Goal: Contribute content: Add original content to the website for others to see

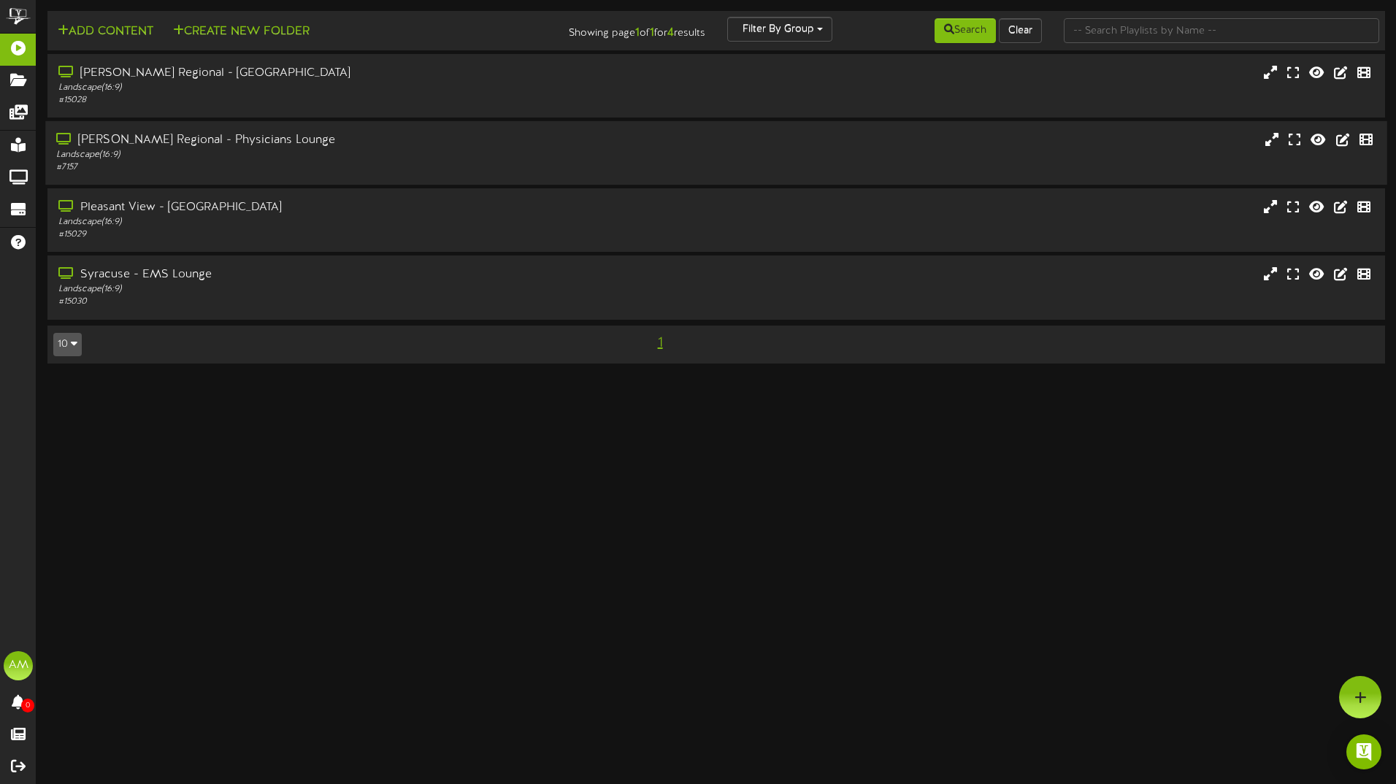
click at [222, 152] on div "Landscape ( 16:9 )" at bounding box center [324, 155] width 537 height 12
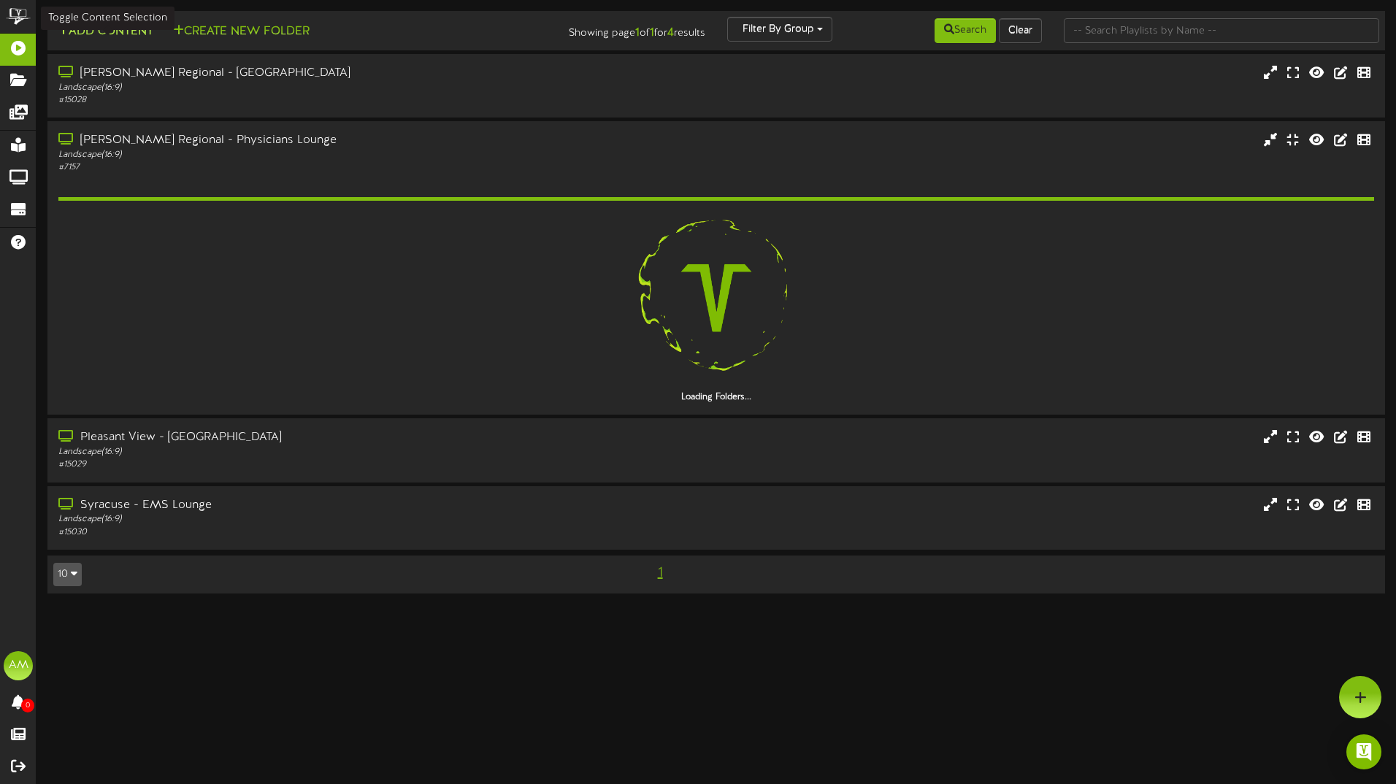
click at [130, 26] on button "Add Content" at bounding box center [105, 32] width 104 height 18
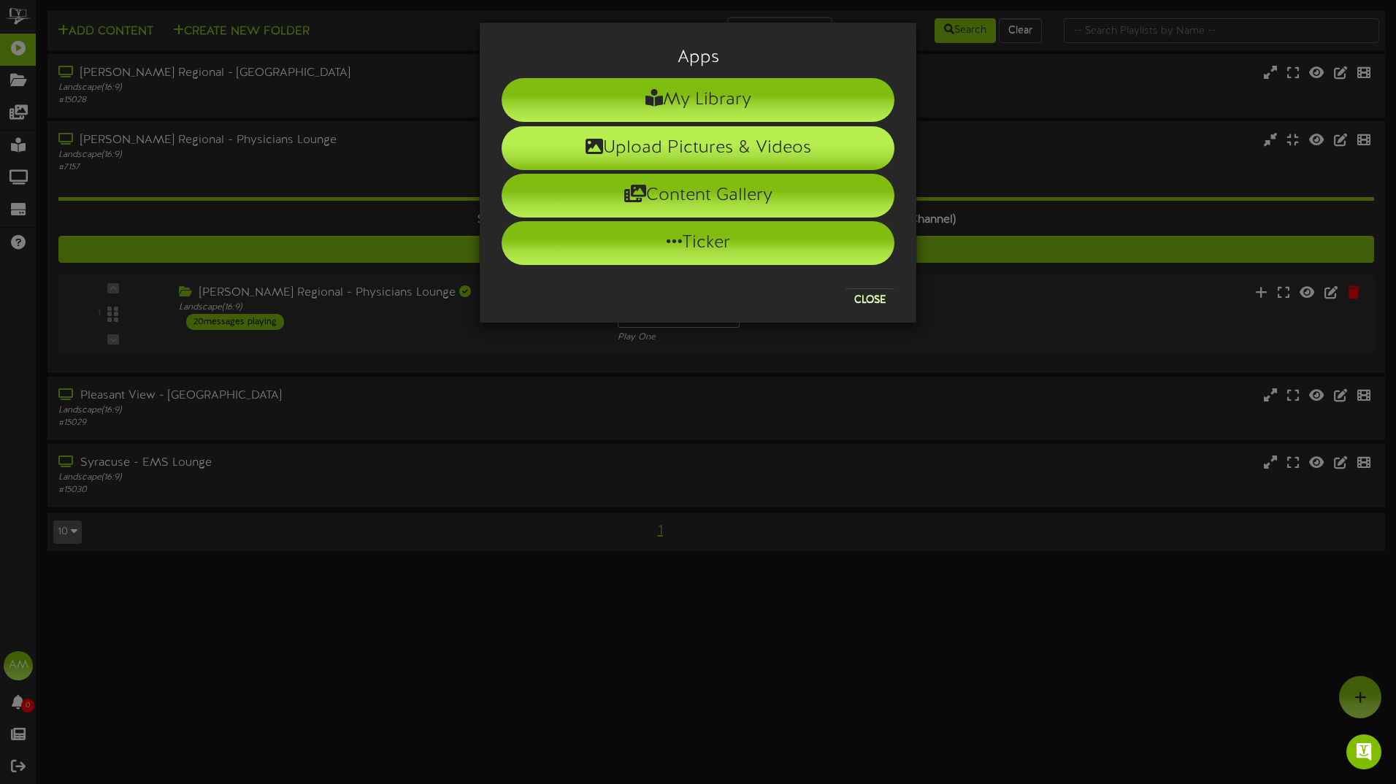
click at [732, 142] on li "Upload Pictures & Videos" at bounding box center [698, 148] width 393 height 44
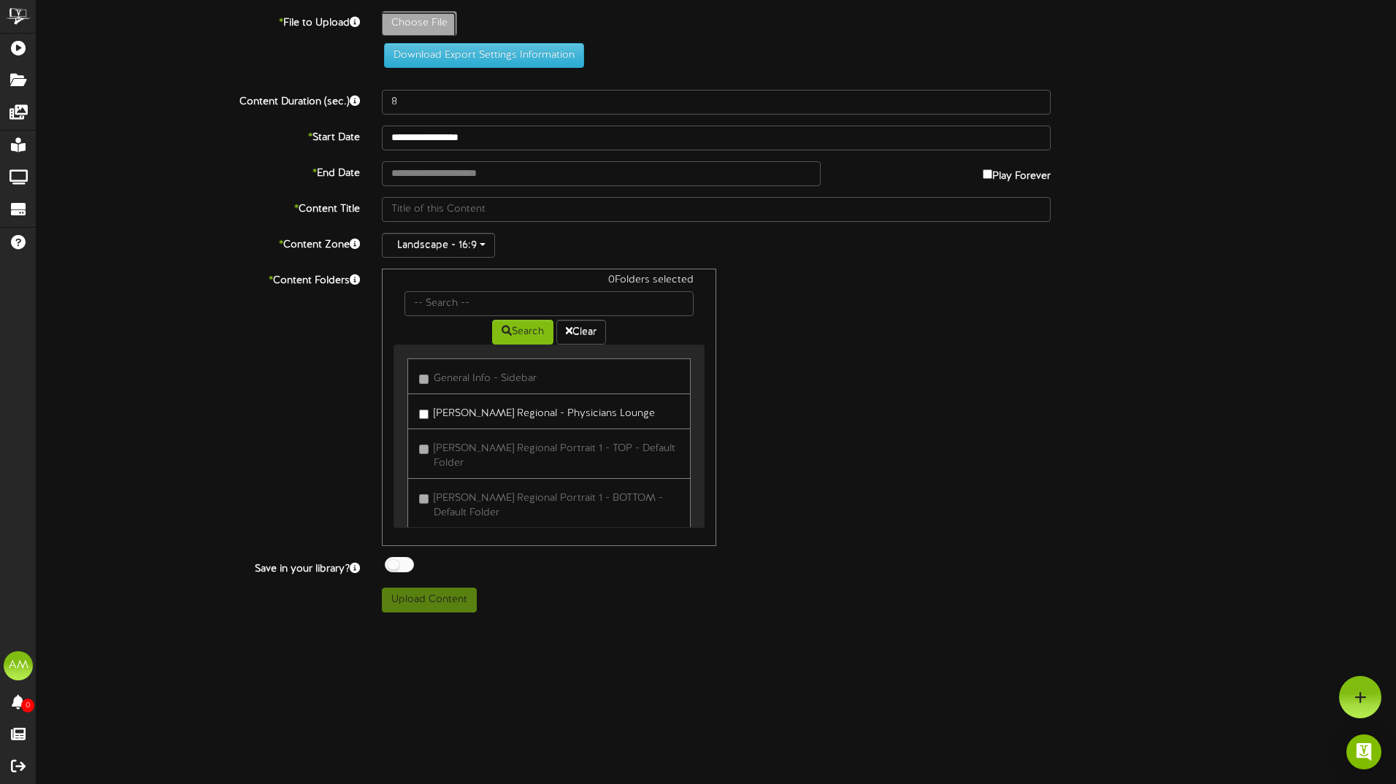
type input "**********"
type input "2025CrushtheCrisisWatchfiresign"
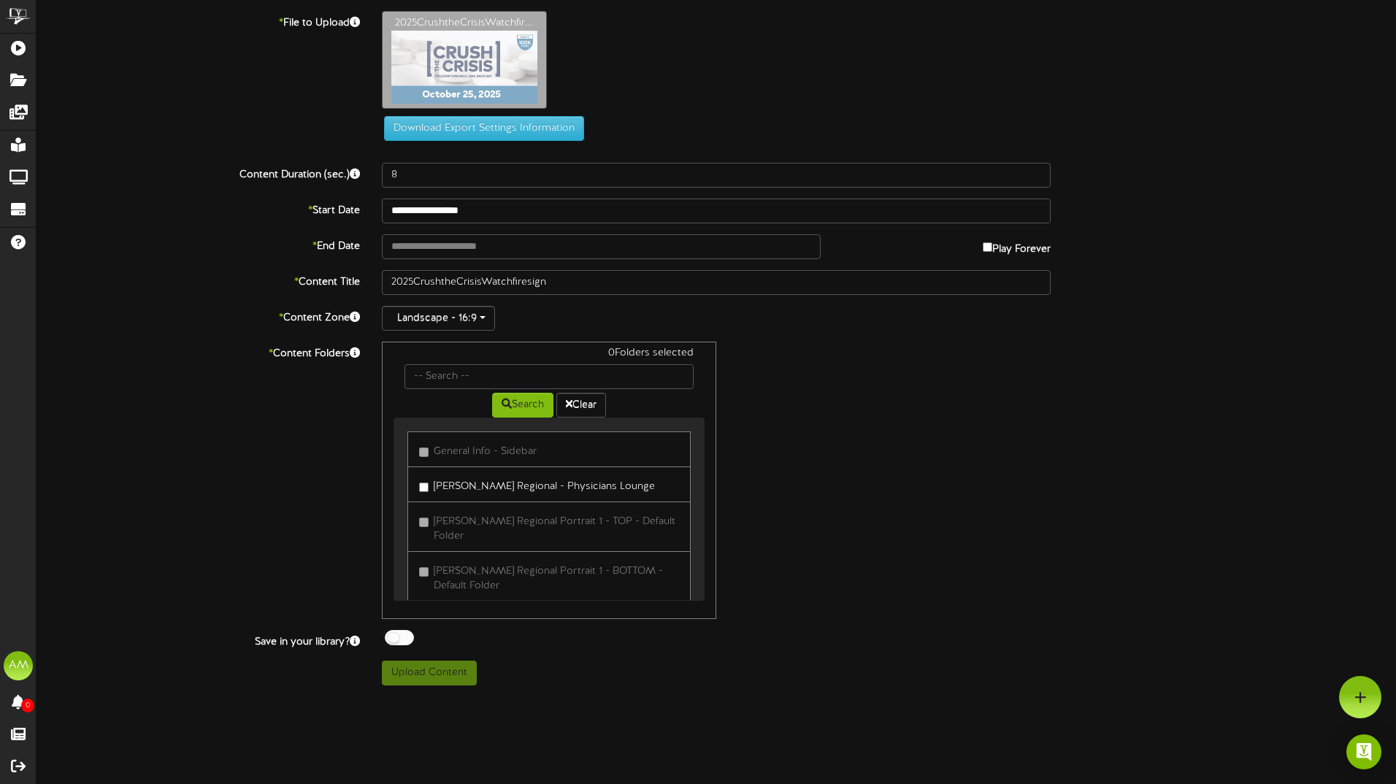
click at [1036, 112] on div "2025CrushtheCrisisWatchfir..." at bounding box center [889, 63] width 1036 height 105
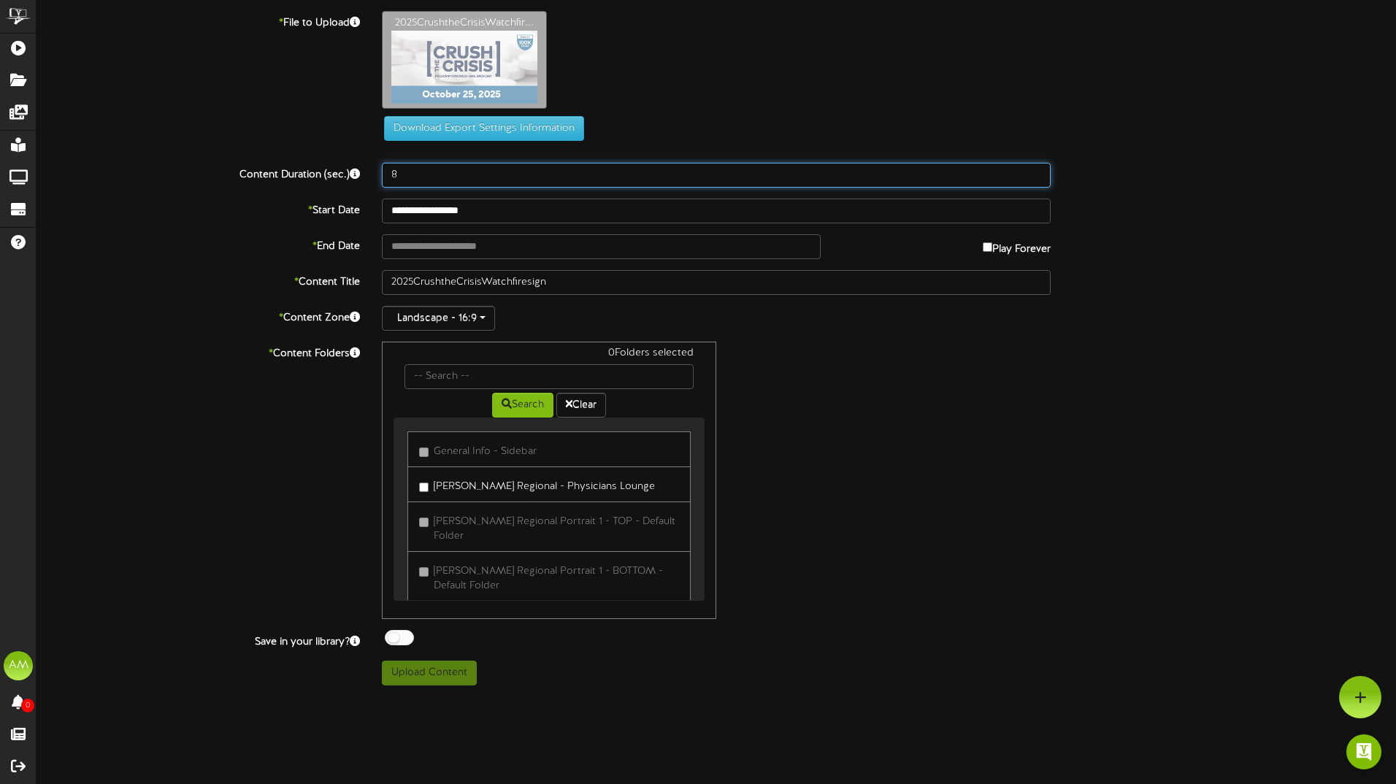
drag, startPoint x: 1036, startPoint y: 112, endPoint x: 1041, endPoint y: 169, distance: 56.4
click at [1041, 169] on input "8" at bounding box center [716, 175] width 669 height 25
click at [1038, 170] on input "9" at bounding box center [716, 175] width 669 height 25
click at [1038, 170] on input "10" at bounding box center [716, 175] width 669 height 25
click at [1038, 170] on input "11" at bounding box center [716, 175] width 669 height 25
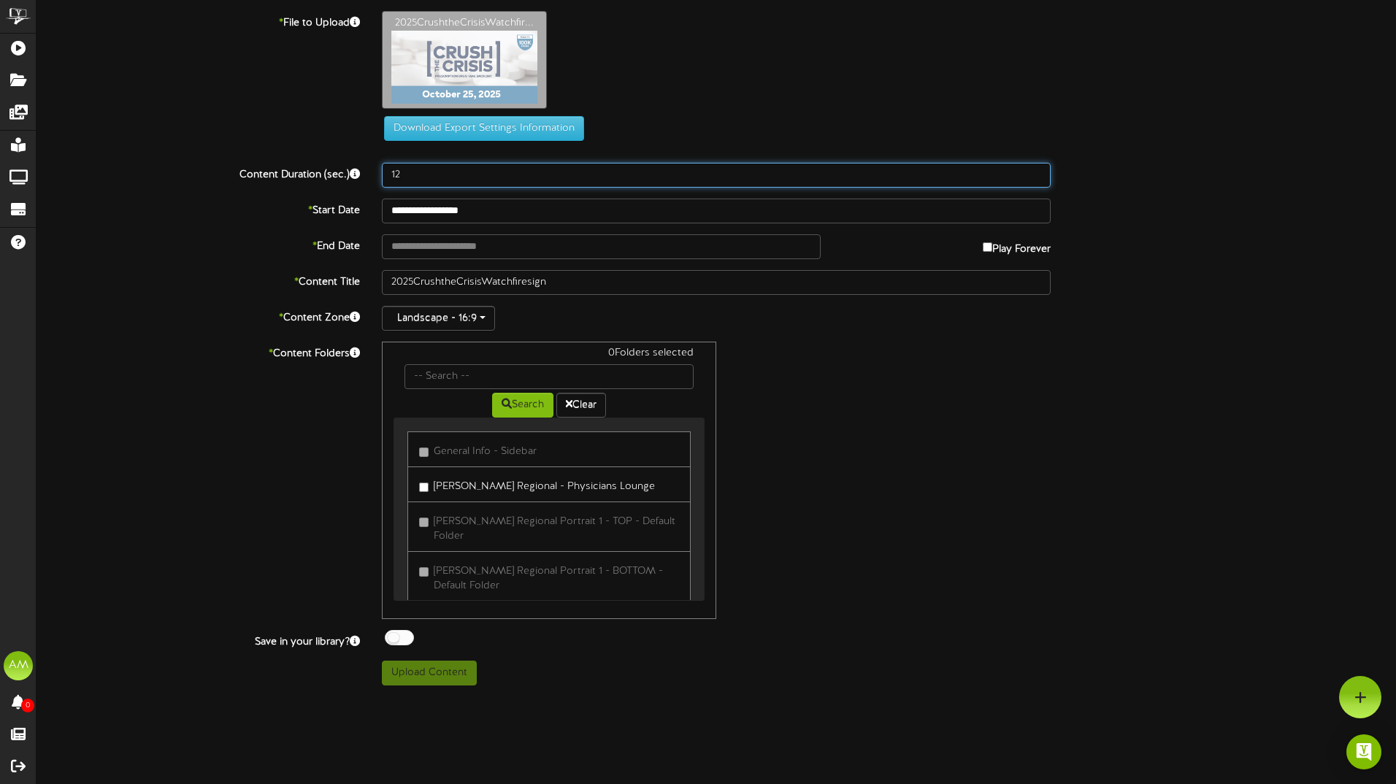
click at [1038, 170] on input "12" at bounding box center [716, 175] width 669 height 25
click at [1038, 170] on input "13" at bounding box center [716, 175] width 669 height 25
click at [1038, 170] on input "14" at bounding box center [716, 175] width 669 height 25
type input "15"
click at [1038, 170] on input "15" at bounding box center [716, 175] width 669 height 25
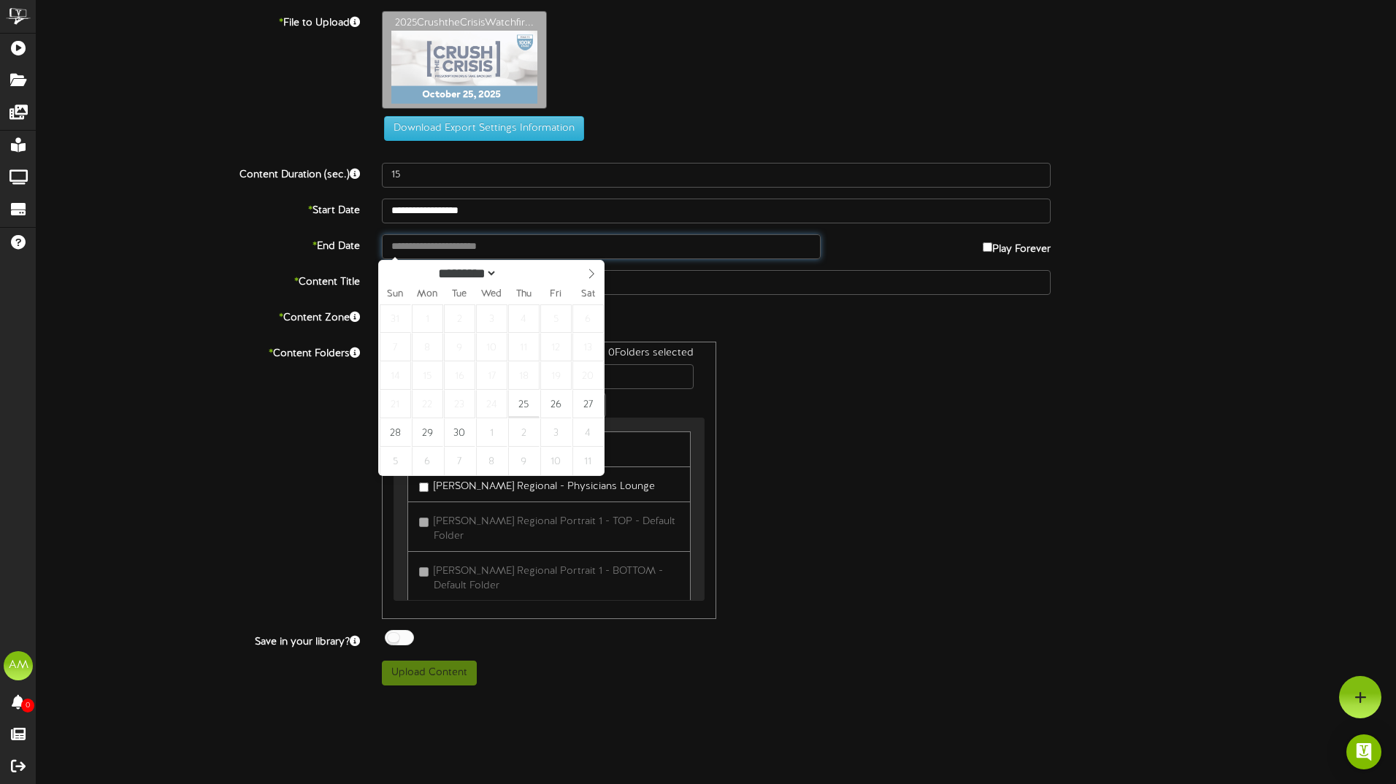
click at [469, 239] on input "text" at bounding box center [601, 246] width 439 height 25
type input "**********"
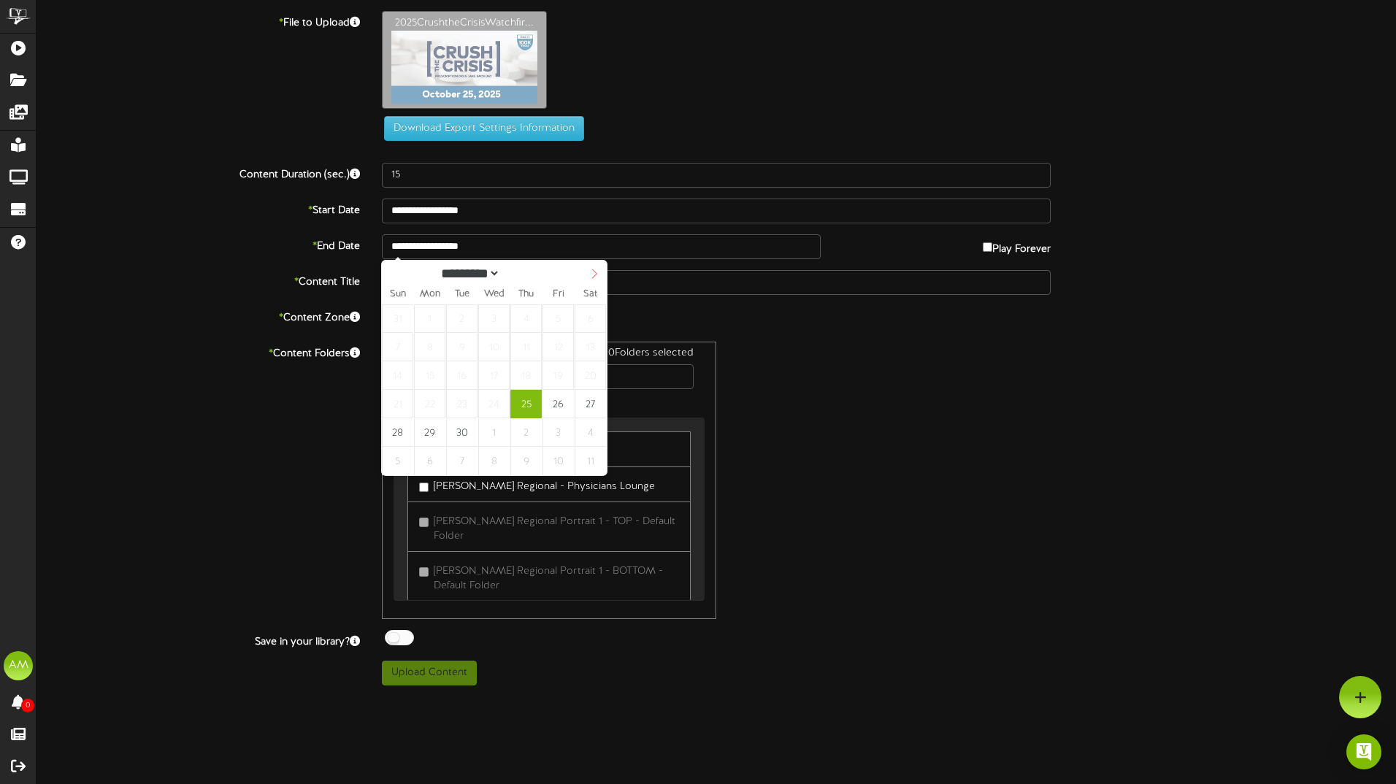
select select "*"
click at [596, 277] on icon at bounding box center [594, 274] width 10 height 10
type input "**********"
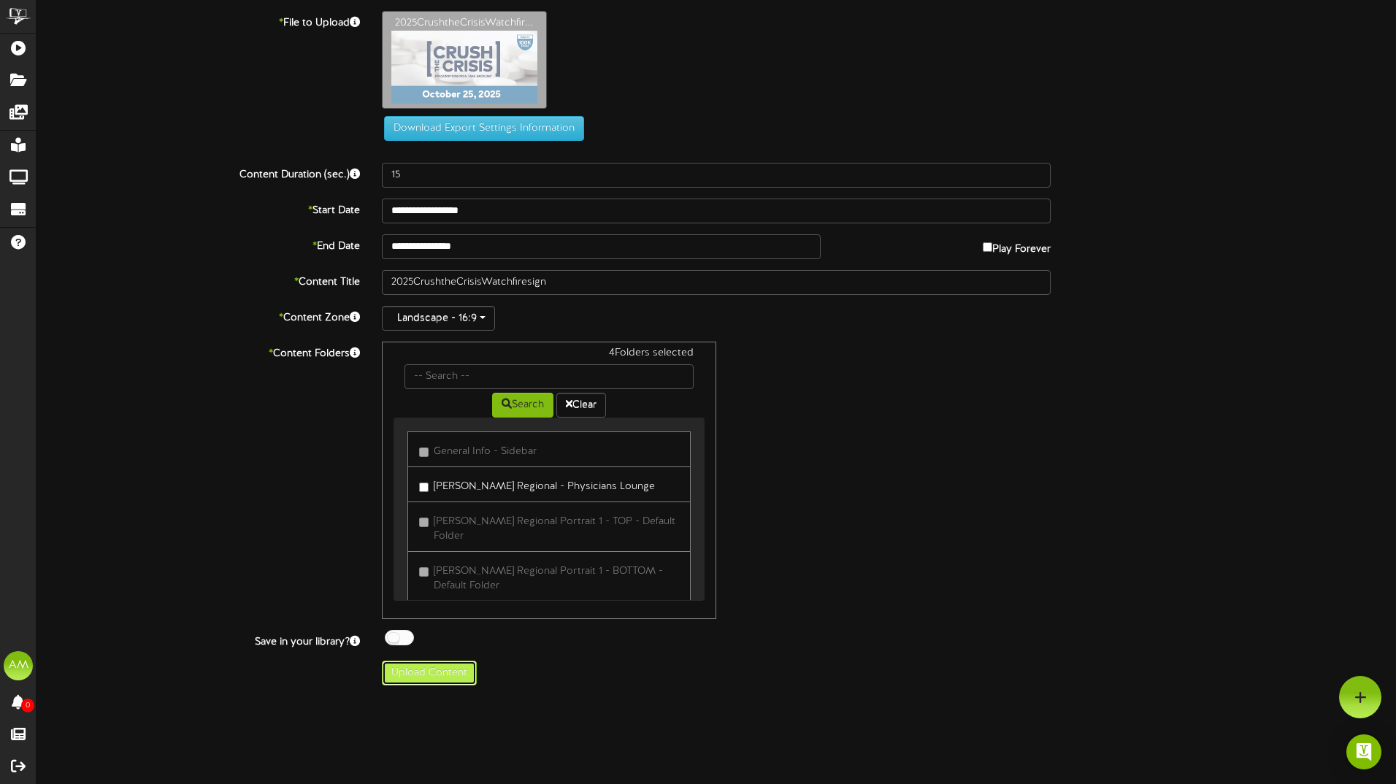
click at [443, 671] on button "Upload Content" at bounding box center [429, 673] width 95 height 25
